Goal: Browse casually

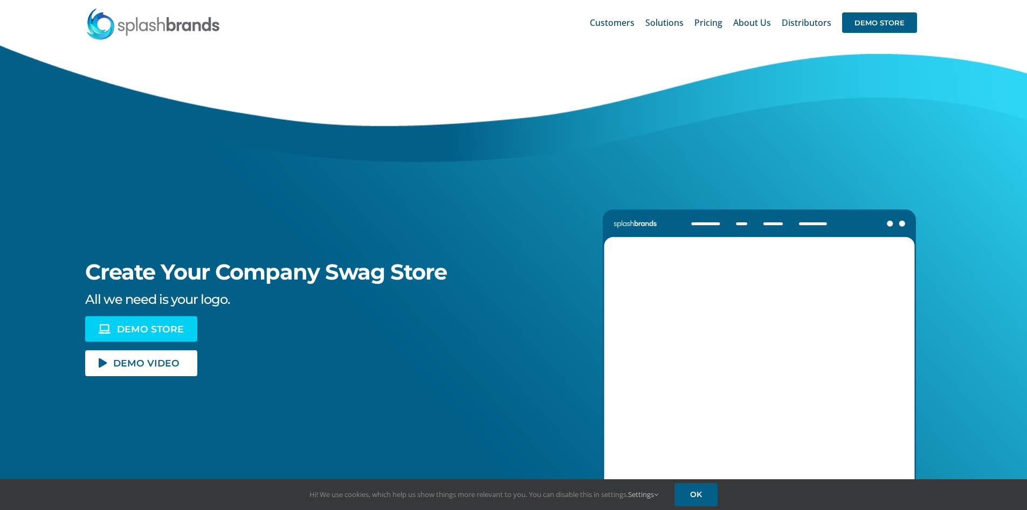
click at [159, 328] on span "DEMO STORE" at bounding box center [150, 328] width 67 height 9
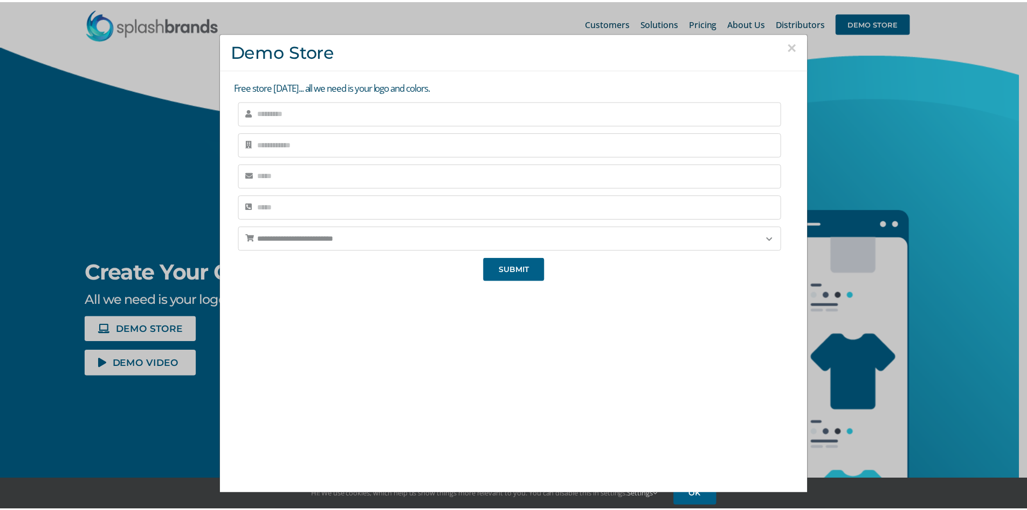
scroll to position [2, 0]
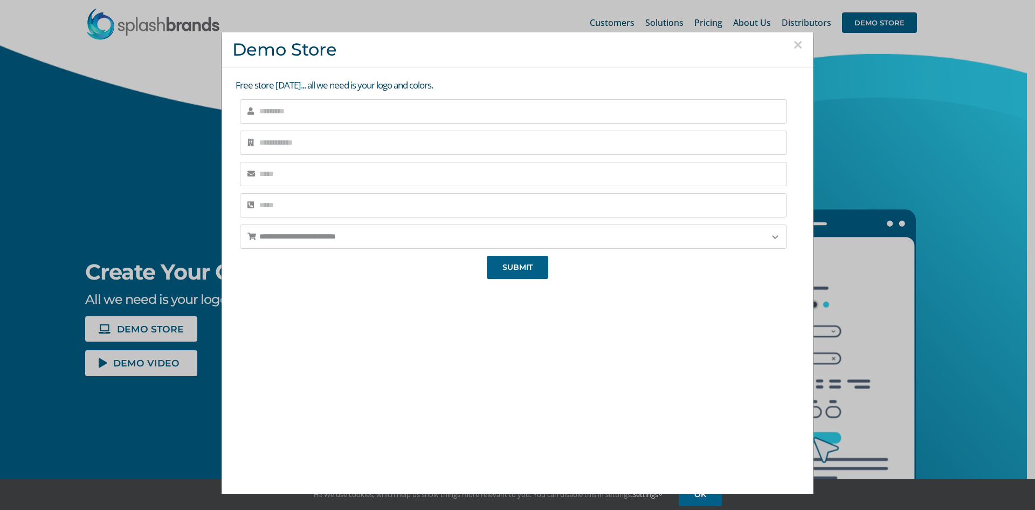
click at [793, 45] on button "×" at bounding box center [798, 45] width 10 height 16
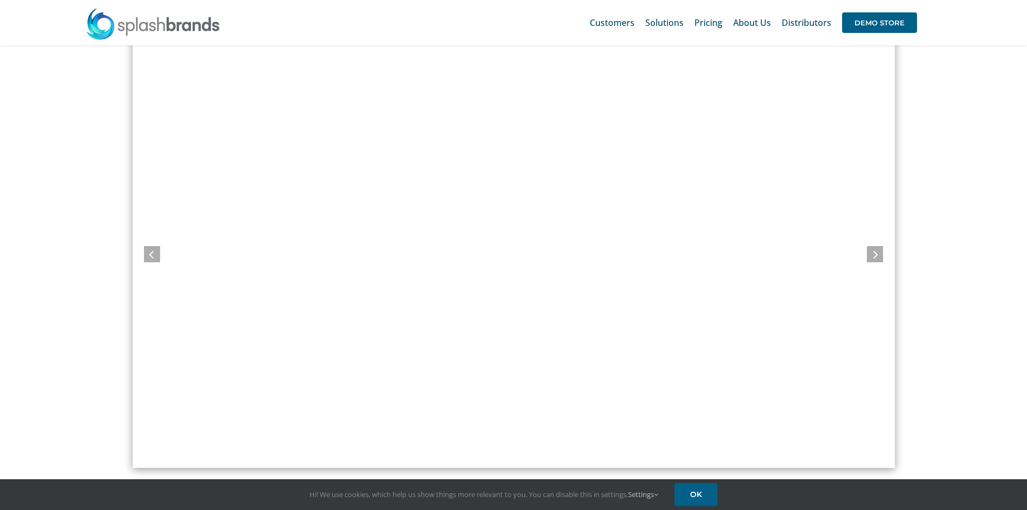
scroll to position [899, 0]
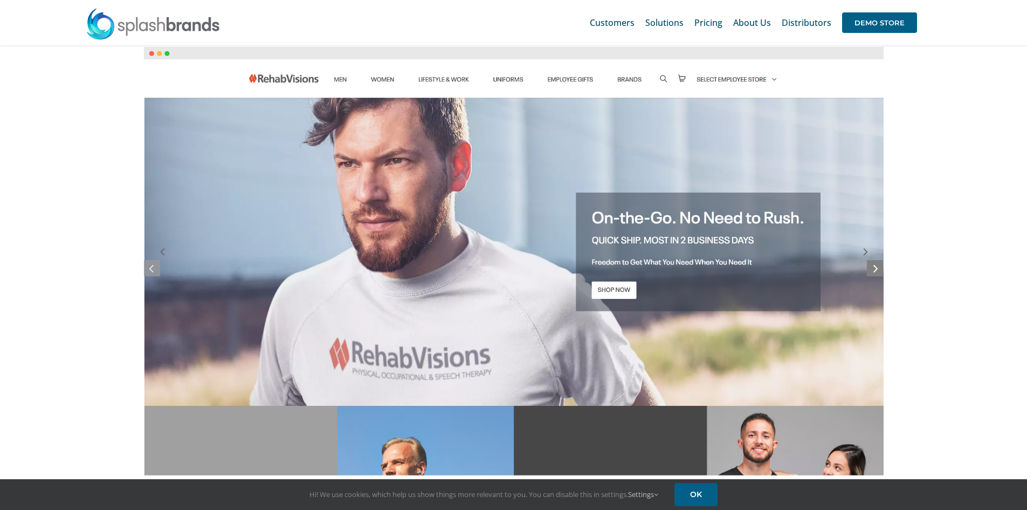
click at [874, 269] on icon at bounding box center [876, 267] width 5 height 13
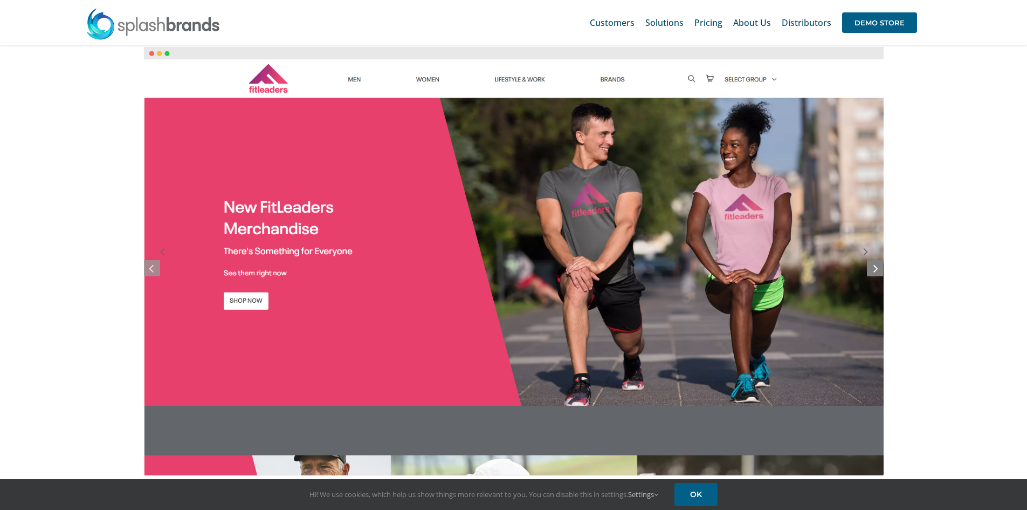
click at [874, 269] on icon at bounding box center [876, 267] width 5 height 13
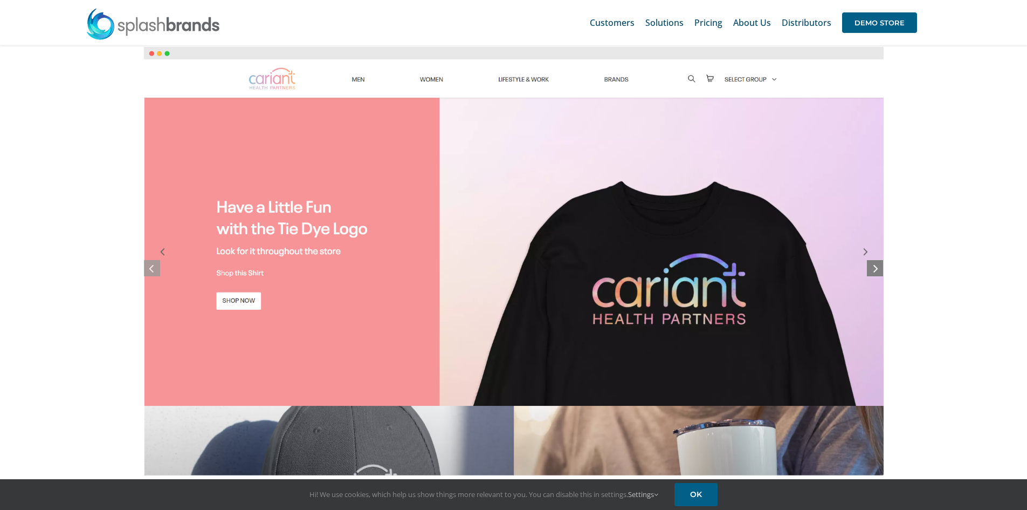
click at [874, 269] on icon at bounding box center [876, 267] width 5 height 13
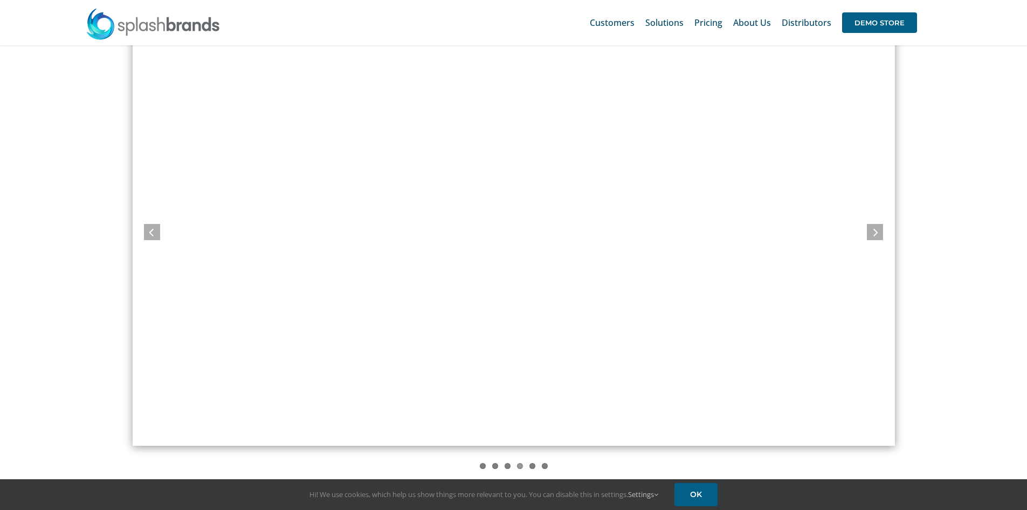
scroll to position [935, 0]
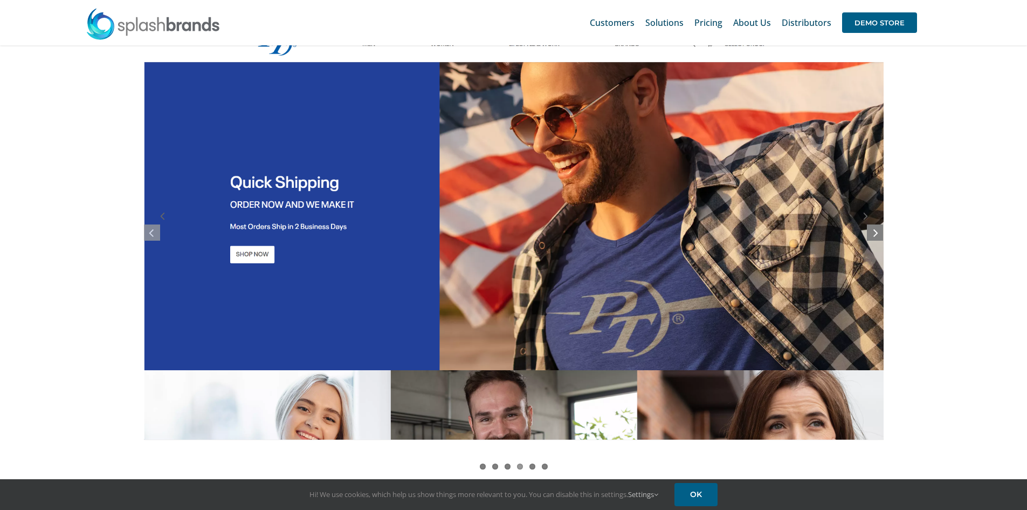
click at [877, 232] on icon at bounding box center [876, 231] width 5 height 13
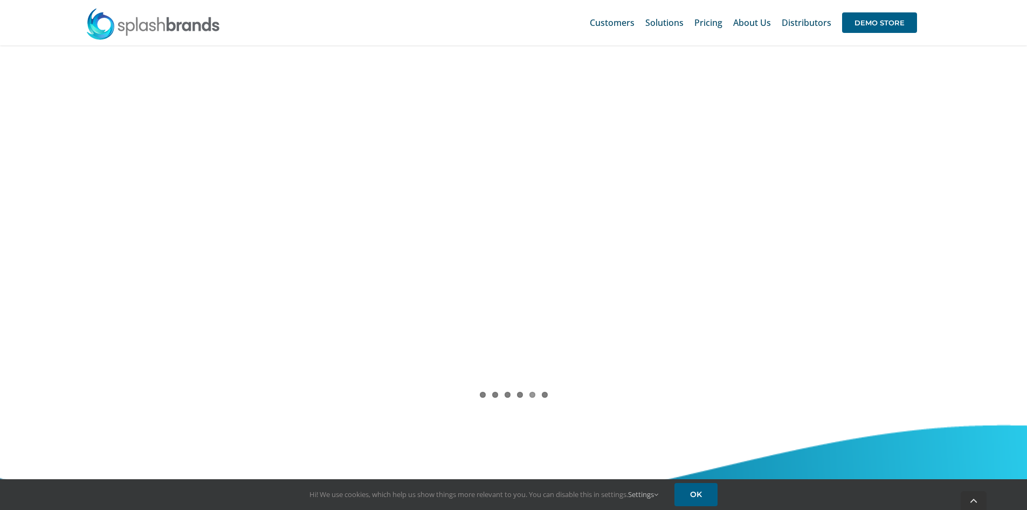
scroll to position [1007, 0]
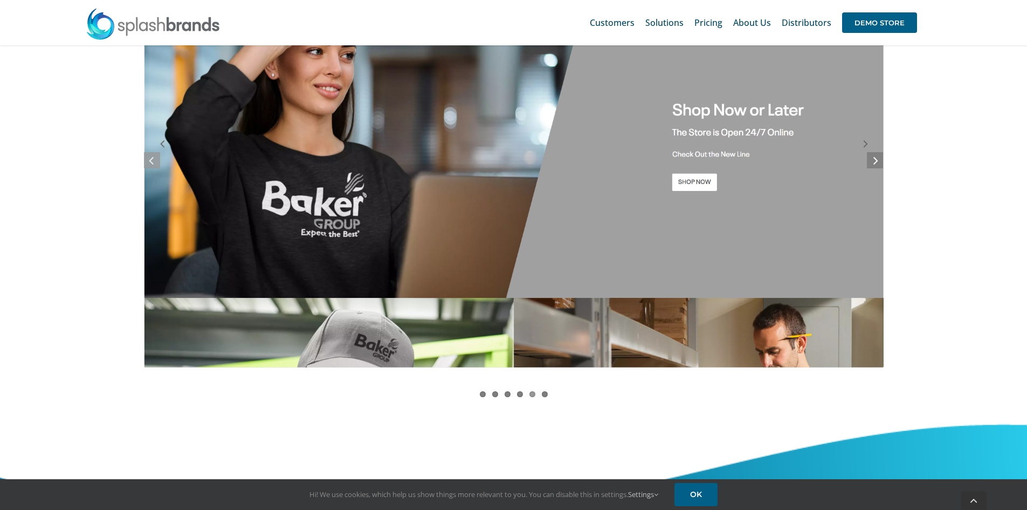
click at [875, 162] on icon at bounding box center [876, 159] width 5 height 13
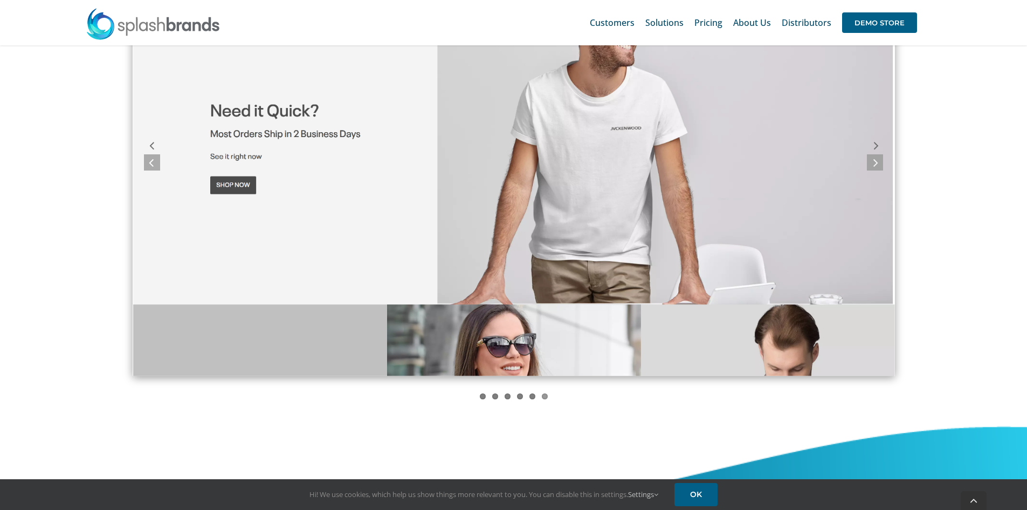
scroll to position [899, 0]
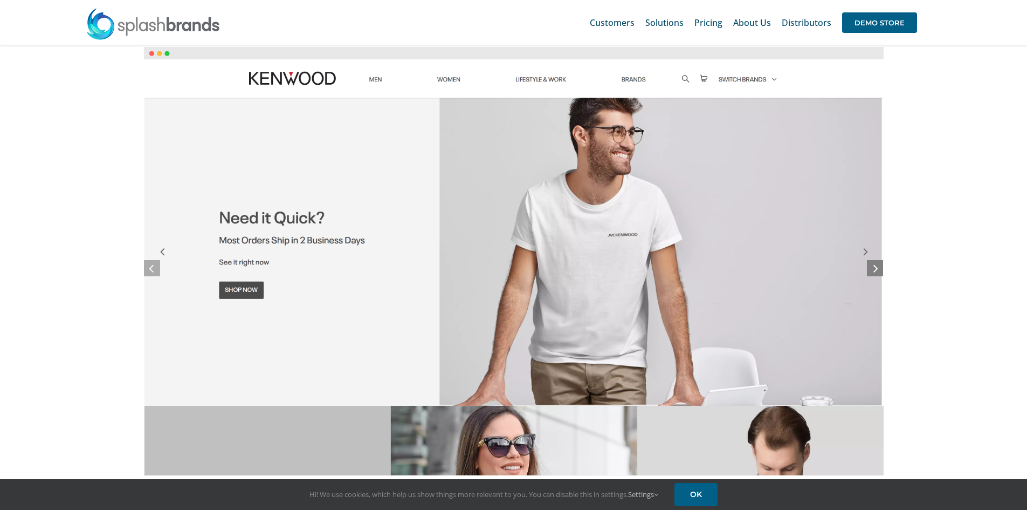
click at [876, 265] on icon at bounding box center [876, 267] width 5 height 13
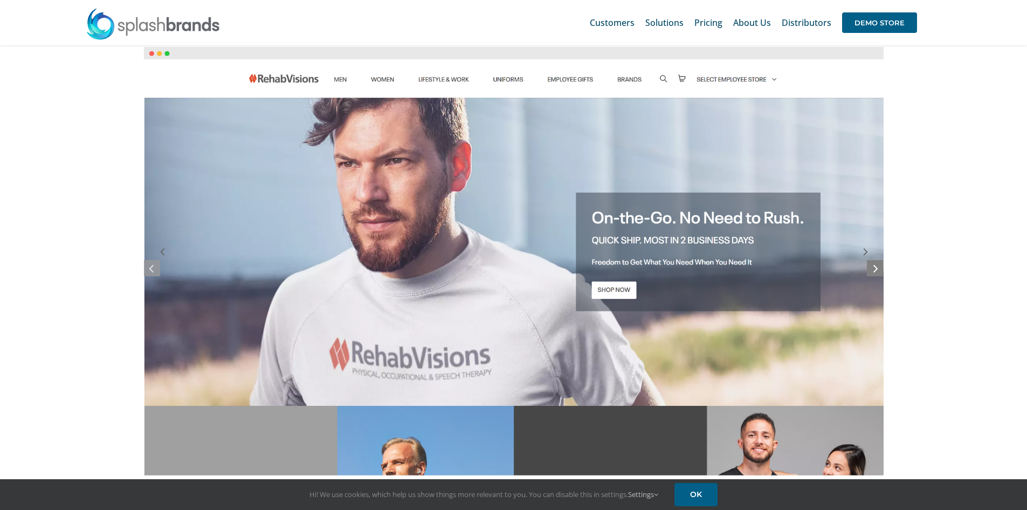
click at [877, 263] on icon at bounding box center [876, 267] width 5 height 13
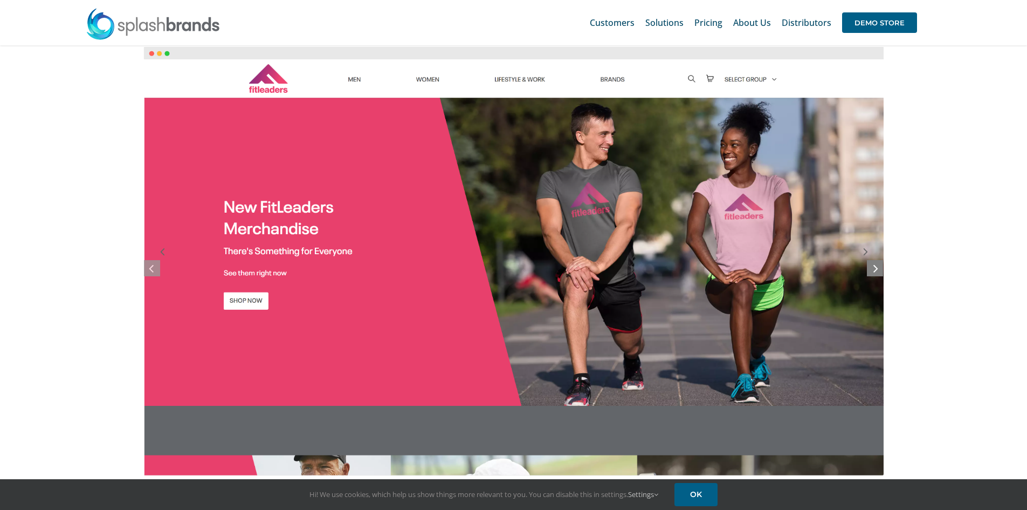
click at [877, 263] on icon at bounding box center [876, 267] width 5 height 13
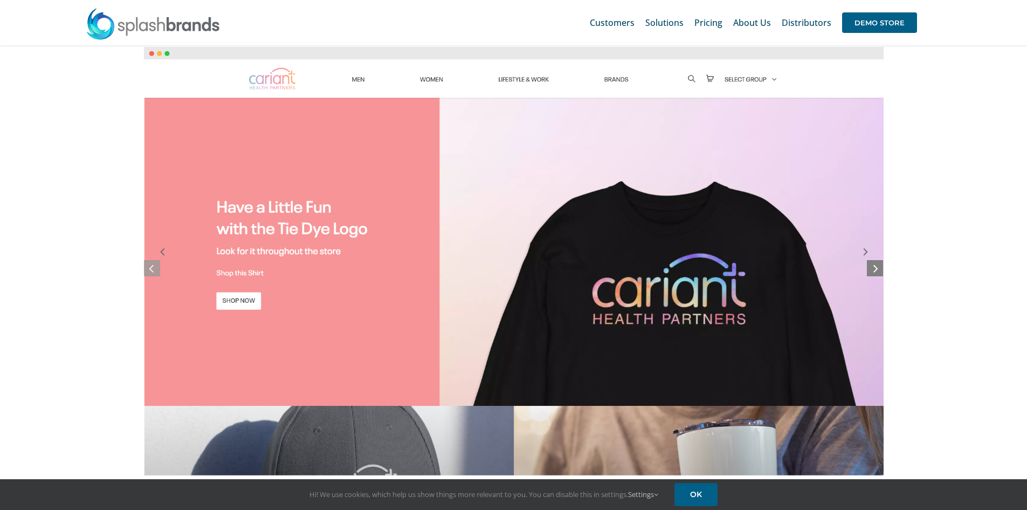
click at [877, 264] on icon at bounding box center [876, 267] width 5 height 13
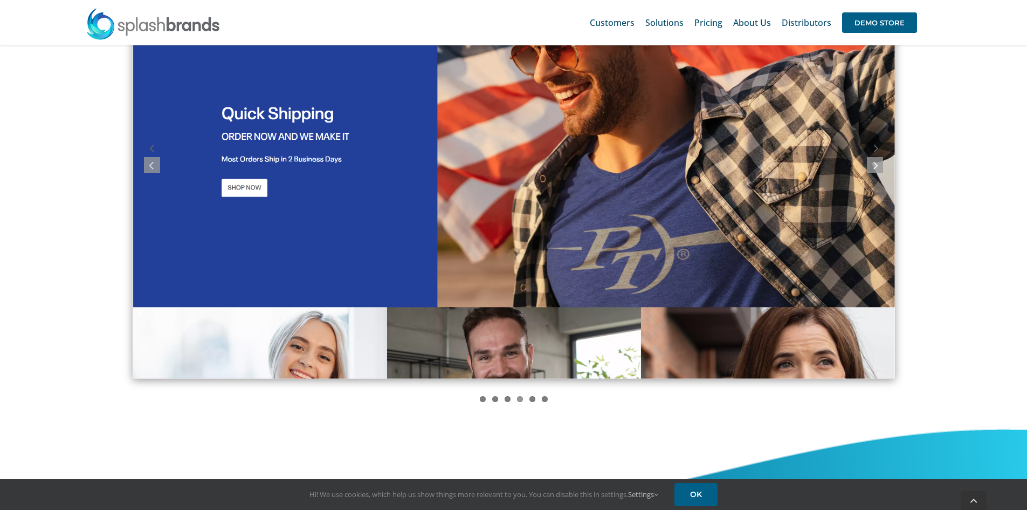
scroll to position [1007, 0]
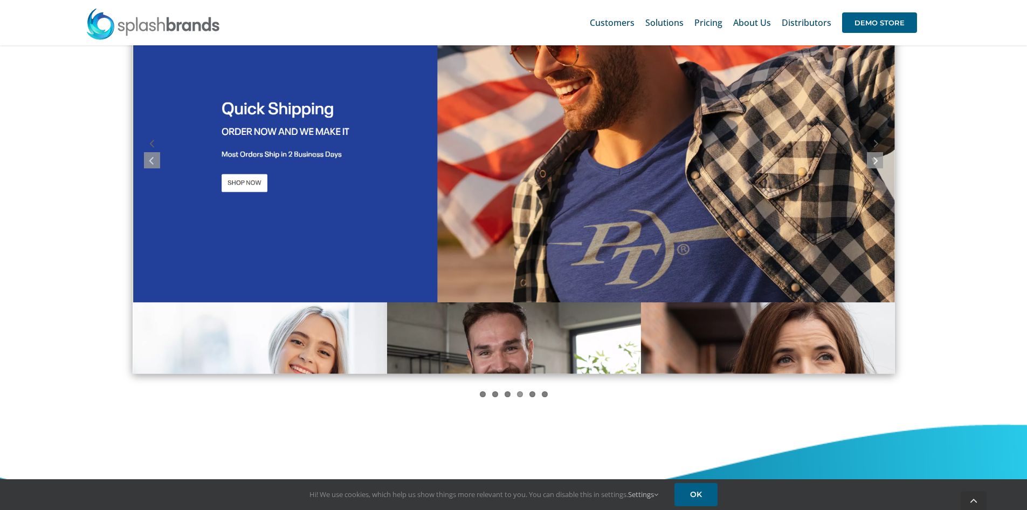
click at [796, 267] on img "screely-1684640506509" at bounding box center [514, 153] width 762 height 441
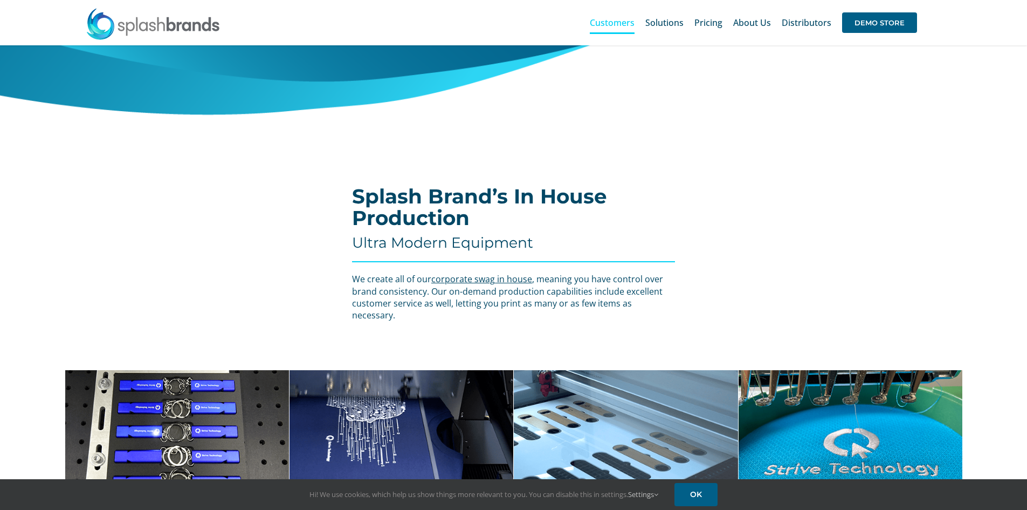
scroll to position [3092, 0]
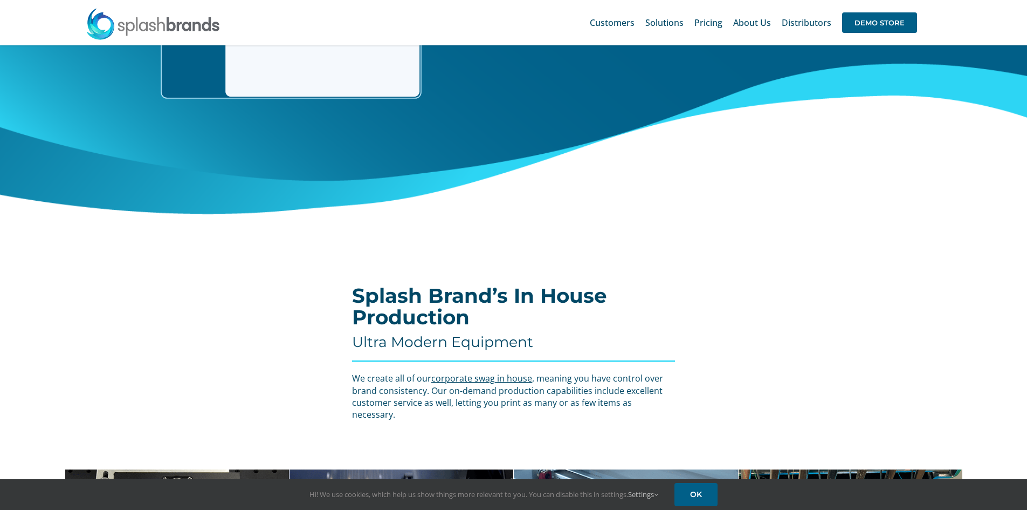
click at [157, 23] on img at bounding box center [153, 24] width 135 height 32
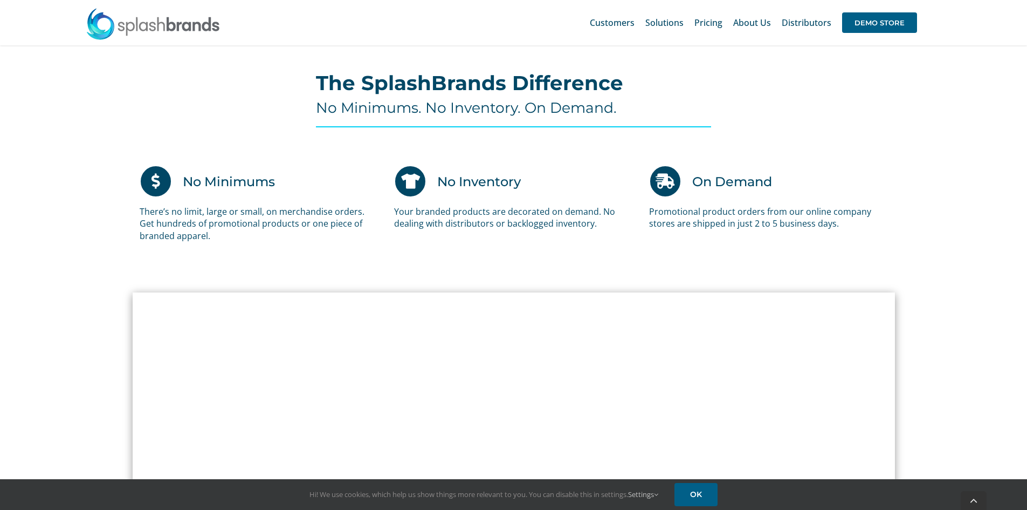
scroll to position [827, 0]
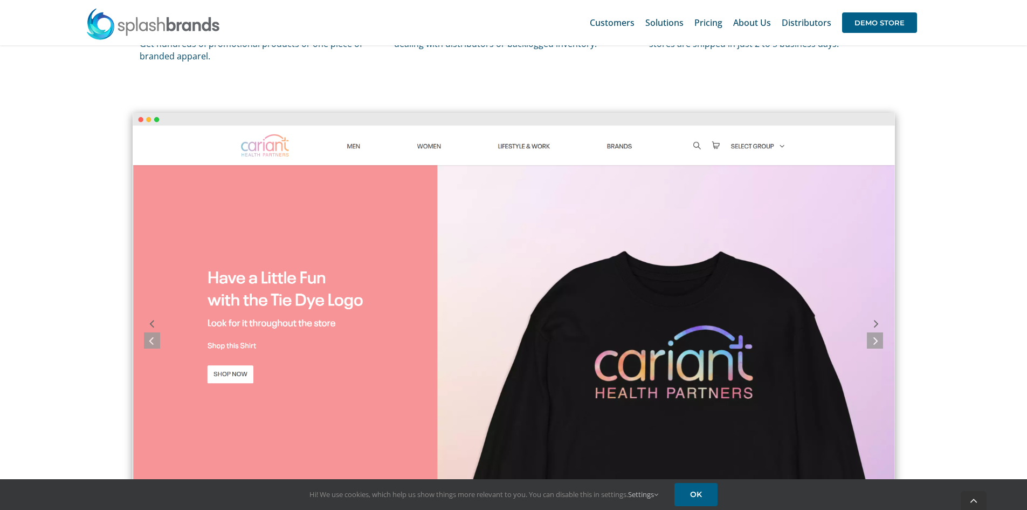
click at [470, 289] on img "screely-1684639515953" at bounding box center [514, 333] width 762 height 441
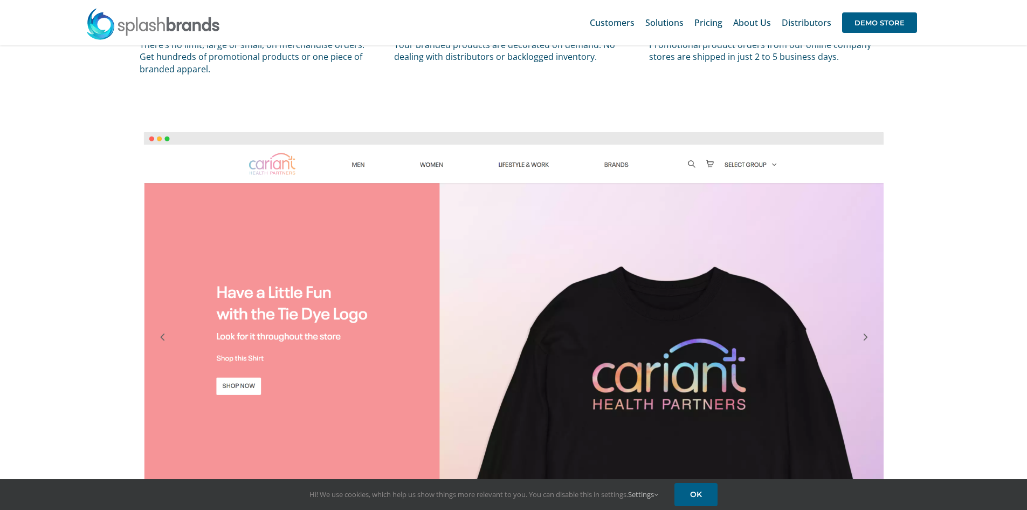
scroll to position [683, 0]
